Goal: Task Accomplishment & Management: Use online tool/utility

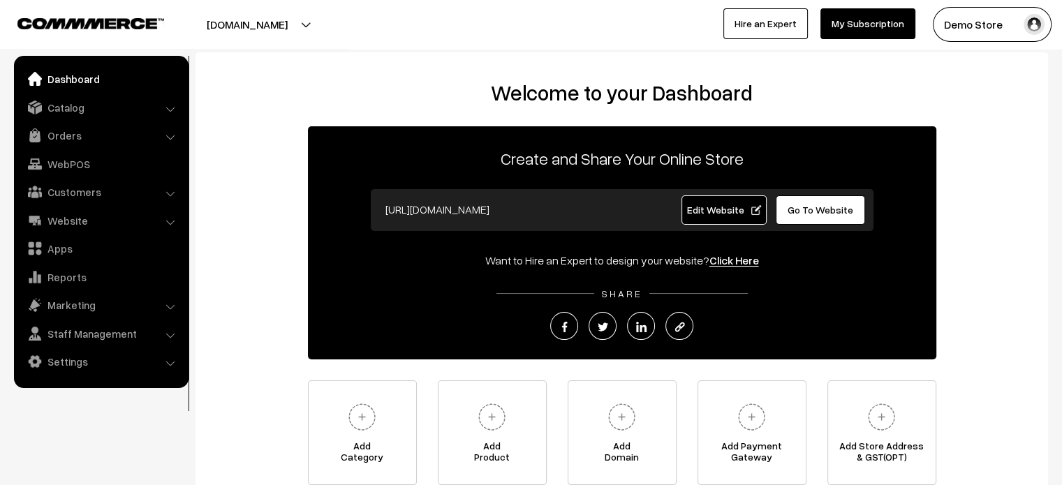
click at [75, 84] on link "Dashboard" at bounding box center [100, 78] width 166 height 25
click at [808, 216] on link "Go To Website" at bounding box center [821, 209] width 90 height 29
click at [720, 209] on span "Edit Website" at bounding box center [723, 210] width 75 height 12
click at [443, 40] on div at bounding box center [261, 24] width 517 height 35
click at [732, 212] on span "Edit Website" at bounding box center [723, 210] width 75 height 12
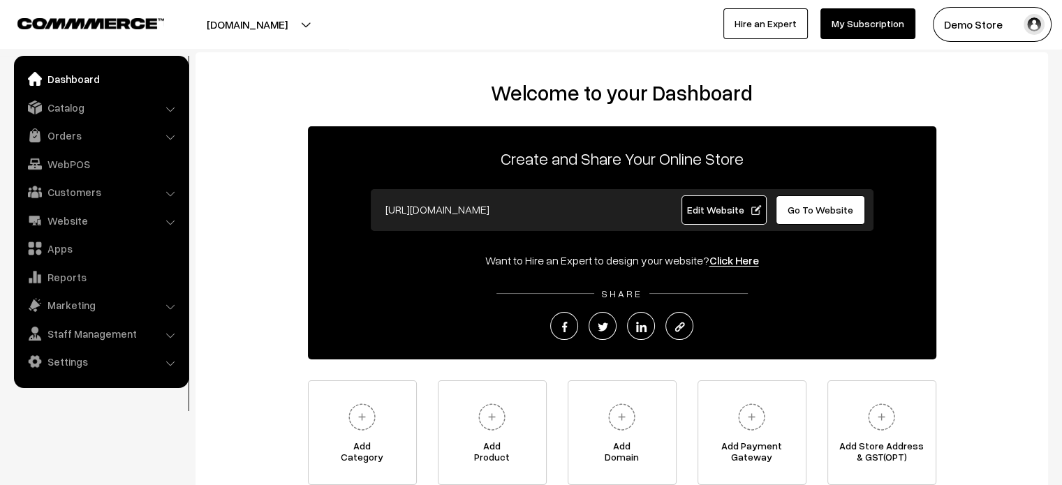
click at [237, 325] on div "Welcome to your Dashboard Create and Share Your Online Store https://demostore.…" at bounding box center [621, 282] width 825 height 405
click at [72, 217] on link "Website" at bounding box center [100, 220] width 166 height 25
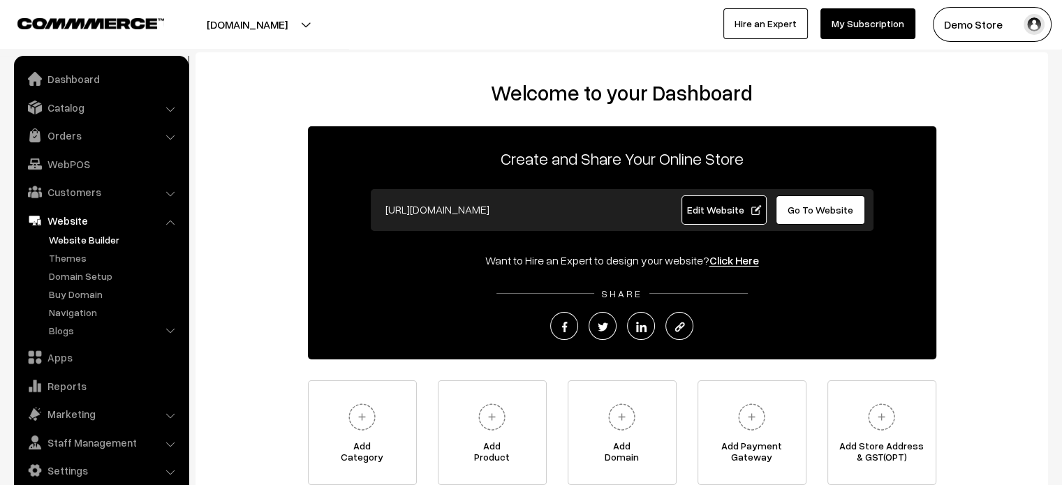
click at [94, 239] on link "Website Builder" at bounding box center [114, 239] width 138 height 15
